Goal: Task Accomplishment & Management: Manage account settings

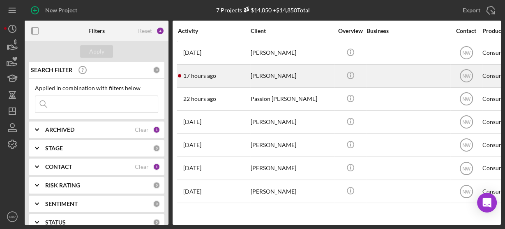
click at [258, 76] on div "[PERSON_NAME]" at bounding box center [292, 76] width 82 height 22
